Goal: Information Seeking & Learning: Learn about a topic

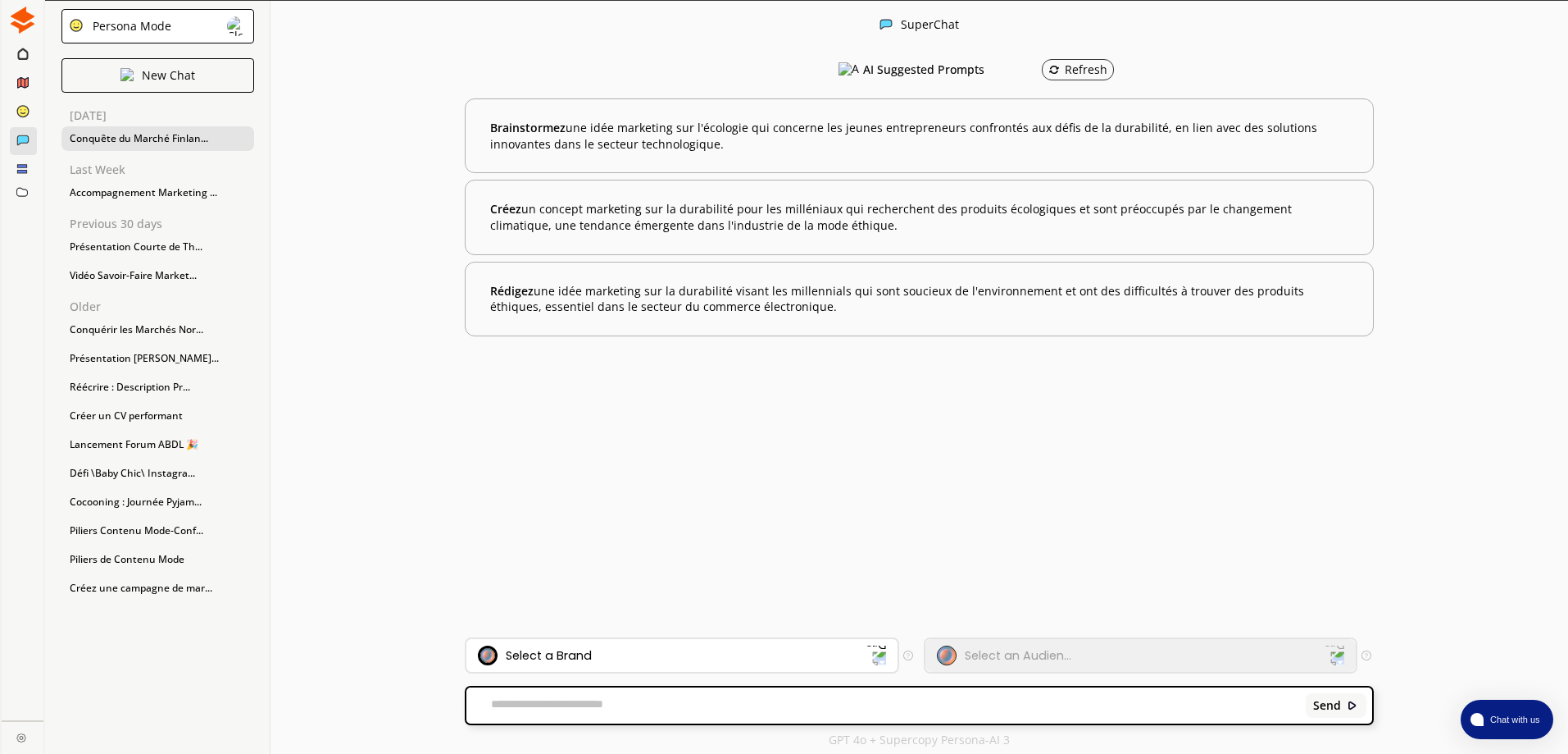
click at [156, 130] on div "Conquête du Marché Finlan..." at bounding box center [157, 139] width 192 height 25
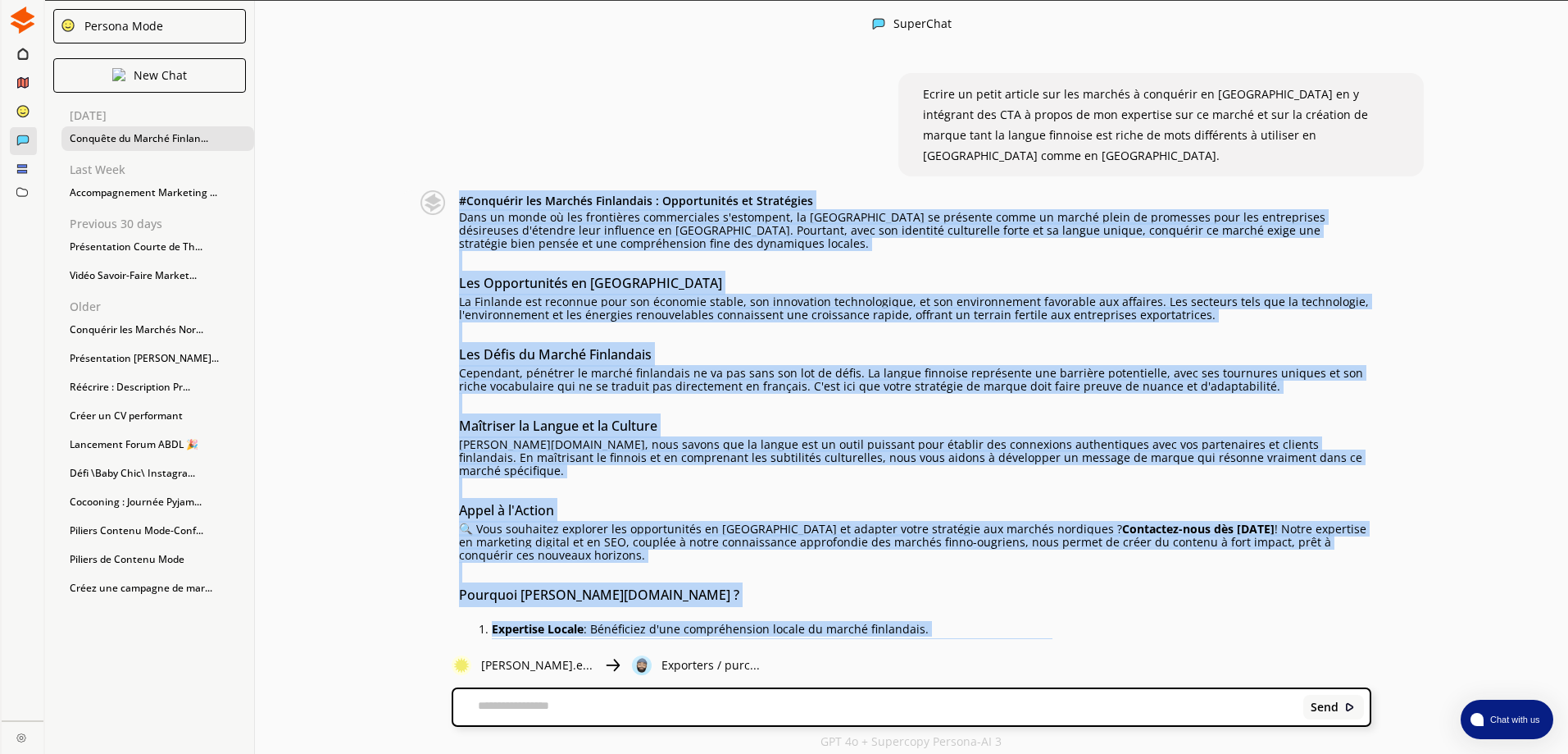
drag, startPoint x: 469, startPoint y: 181, endPoint x: 1309, endPoint y: 606, distance: 941.4
click at [1309, 606] on div "# Conquérir les Marchés Finlandais : Opportunités et Stratégies Dans un monde o…" at bounding box center [915, 448] width 913 height 517
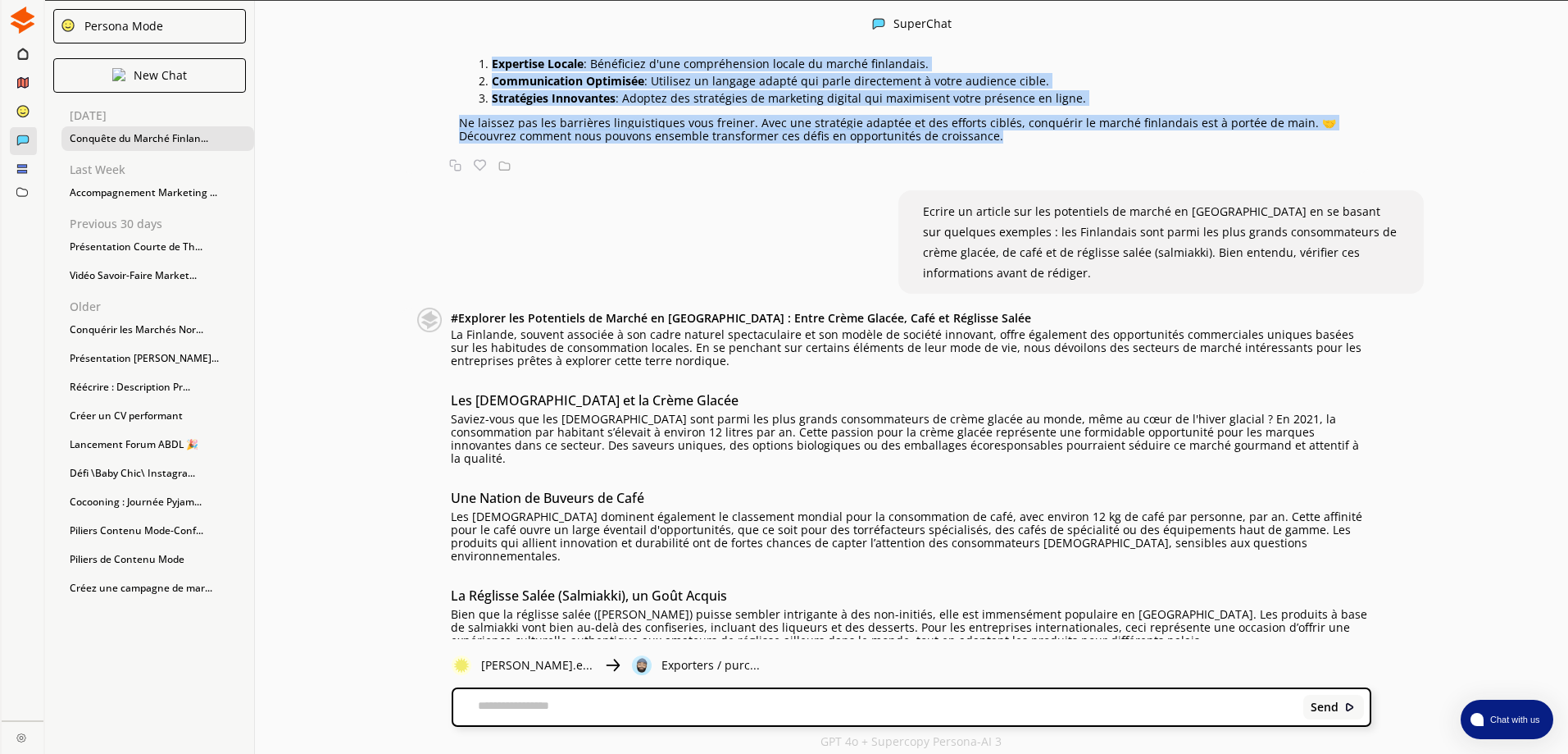
scroll to position [605, 0]
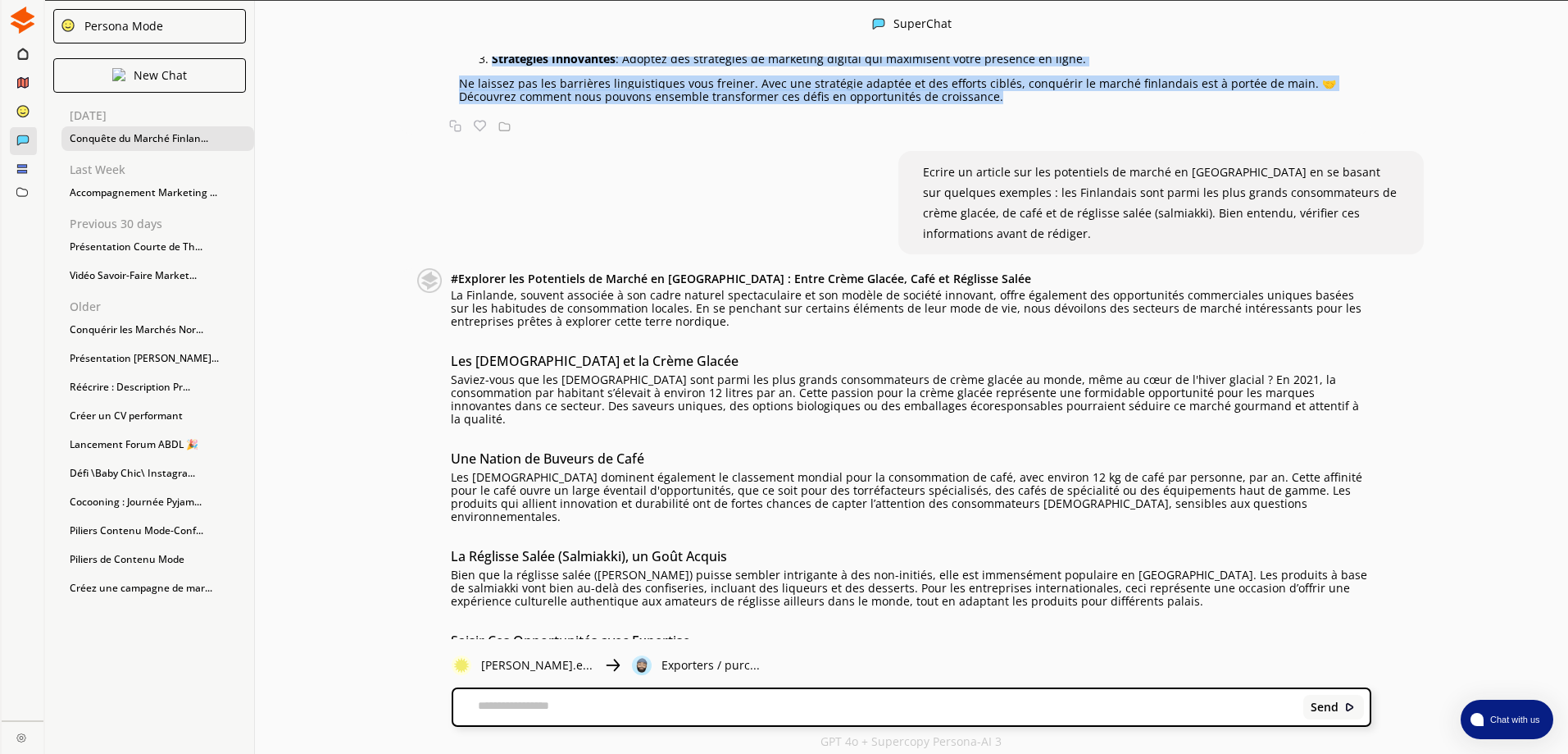
click at [461, 271] on b "# Explorer les Potentiels de Marché en [GEOGRAPHIC_DATA] : Entre Crème Glacée, …" at bounding box center [740, 278] width 580 height 16
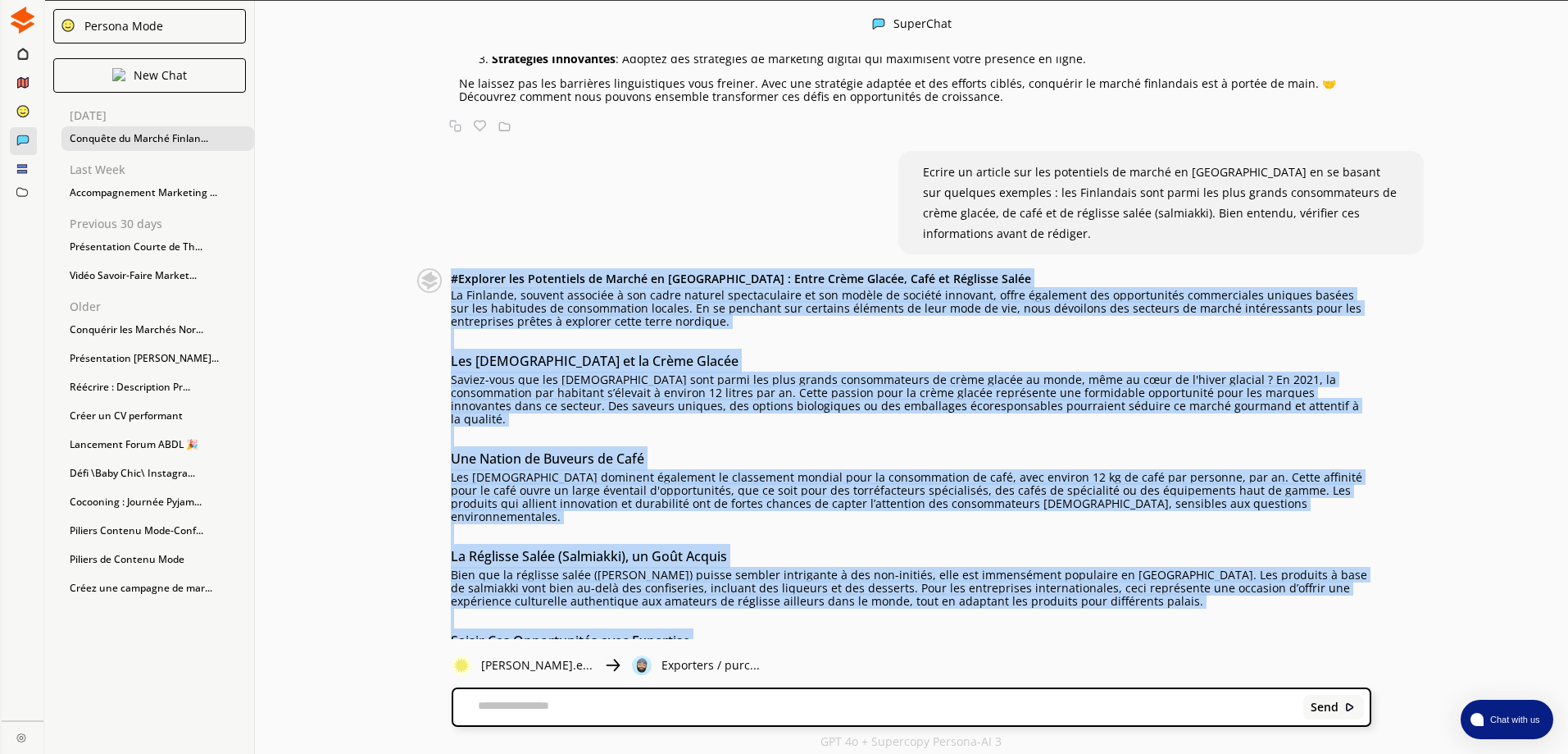
drag, startPoint x: 455, startPoint y: 182, endPoint x: 1291, endPoint y: 618, distance: 942.9
click at [1291, 618] on div "# Explorer les Potentiels de Marché en [GEOGRAPHIC_DATA] : Entre Crème Glacée, …" at bounding box center [884, 562] width 972 height 587
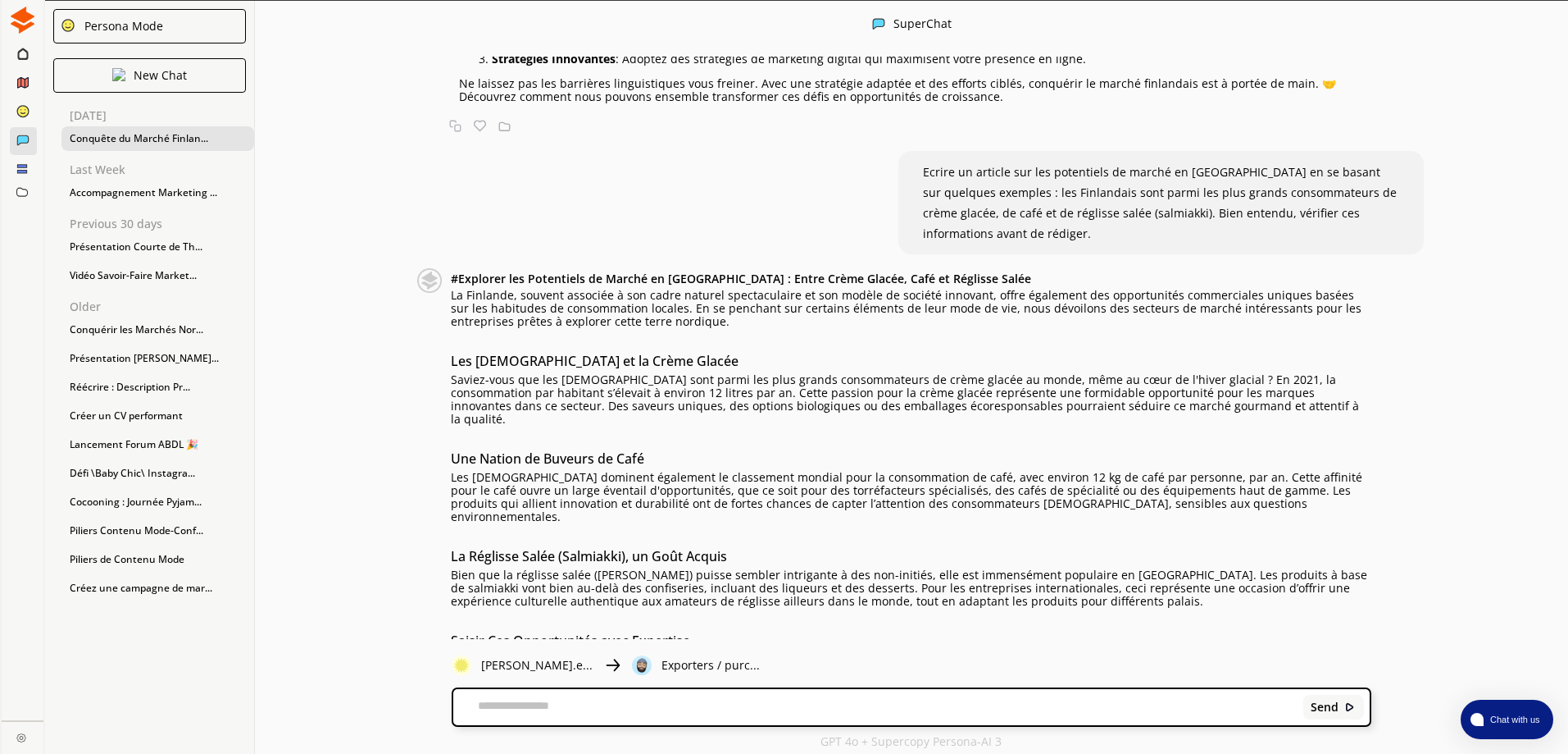
click at [791, 708] on textarea at bounding box center [875, 707] width 844 height 17
type textarea "**********"
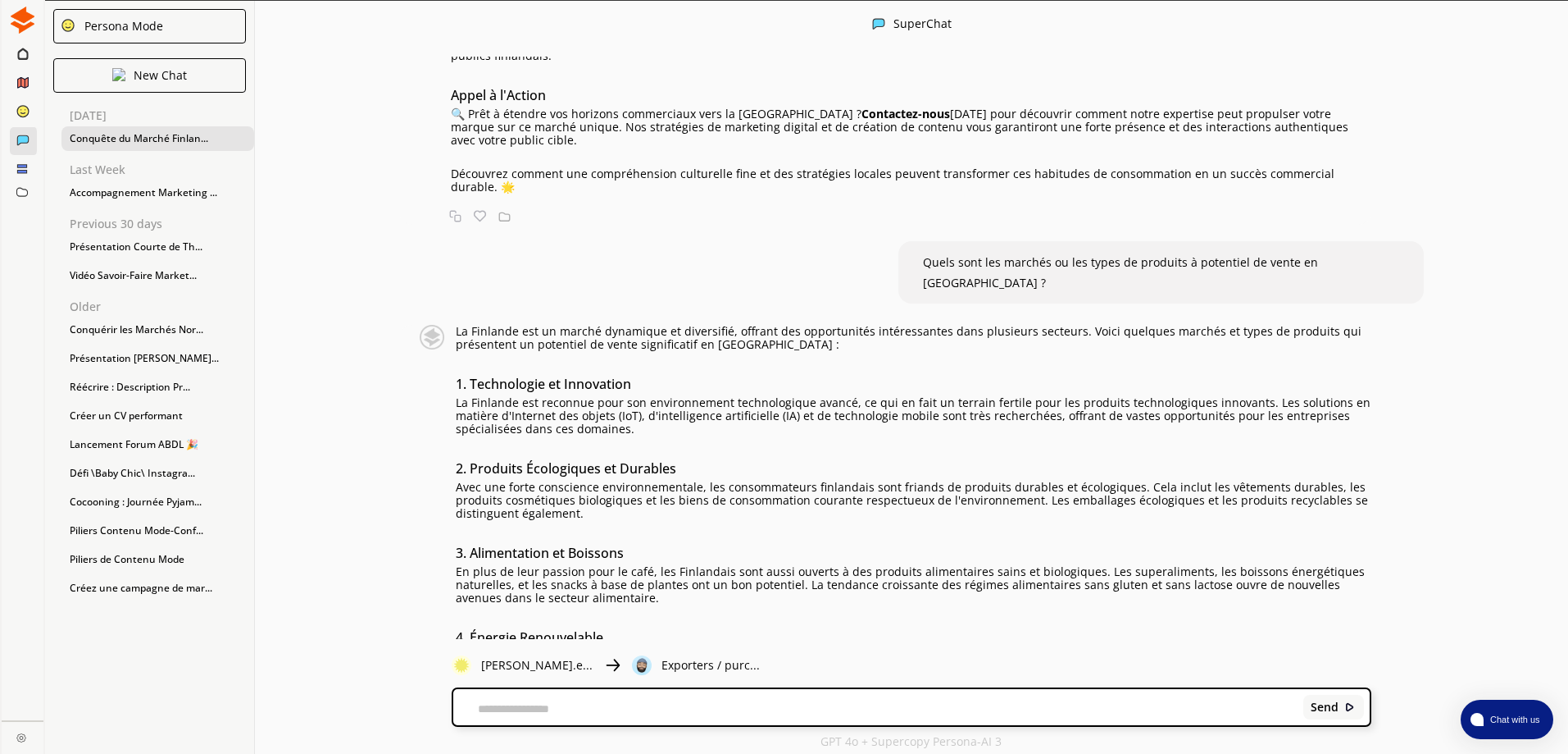
scroll to position [1237, 0]
drag, startPoint x: 1135, startPoint y: 603, endPoint x: 521, endPoint y: 89, distance: 800.7
click at [521, 322] on div "La Finlande est un marché dynamique et diversifié, offrant des opportunités int…" at bounding box center [913, 628] width 916 height 612
click at [461, 322] on p "La Finlande est un marché dynamique et diversifié, offrant des opportunités int…" at bounding box center [913, 336] width 916 height 27
drag, startPoint x: 461, startPoint y: 94, endPoint x: 1142, endPoint y: 604, distance: 850.8
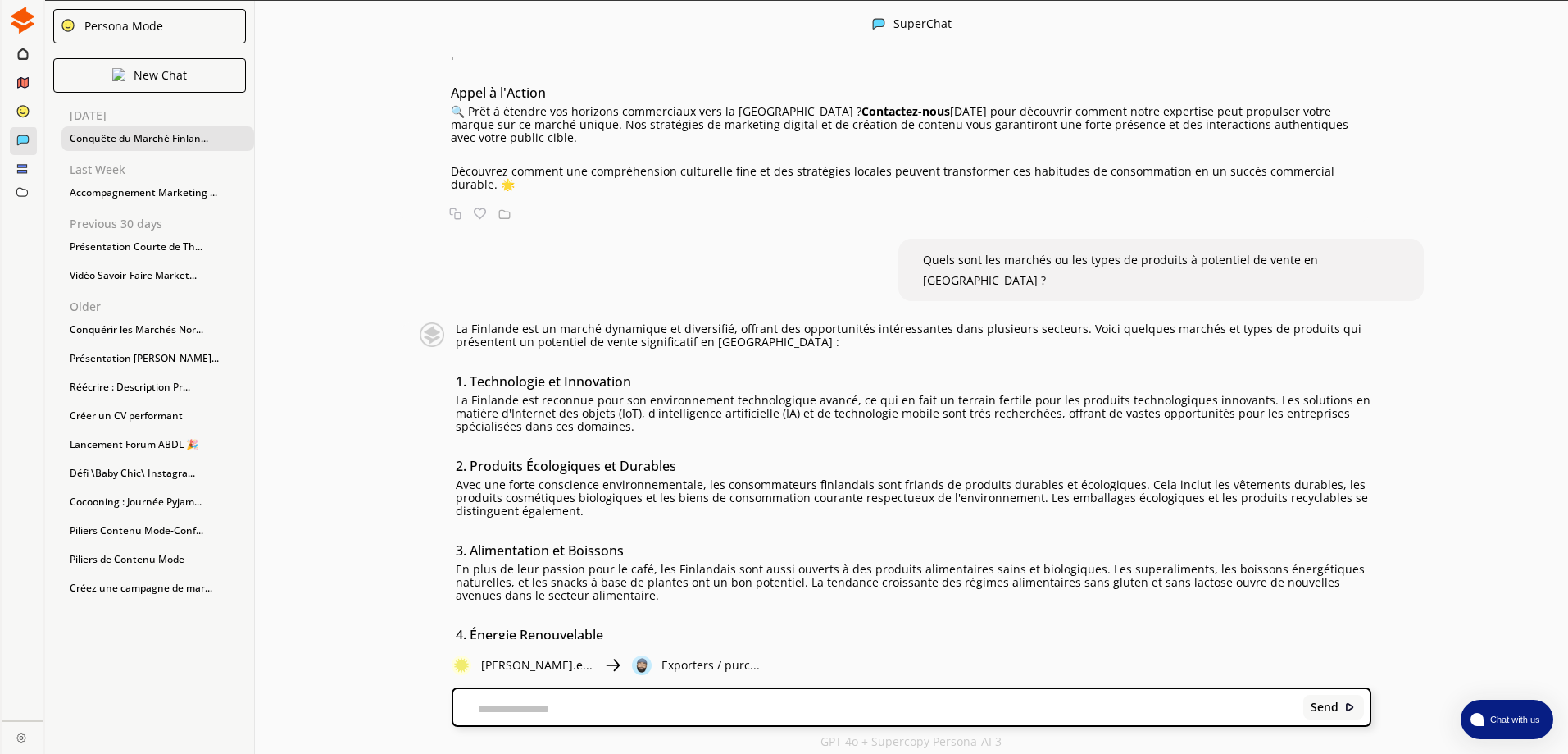
click at [1142, 604] on div "La Finlande est un marché dynamique et diversifié, offrant des opportunités int…" at bounding box center [913, 628] width 916 height 612
copy div "Lo Ipsumdol sit am consec adipiscin el seddoeiusm, tempori utl etdoloremagn ali…"
